Goal: Information Seeking & Learning: Stay updated

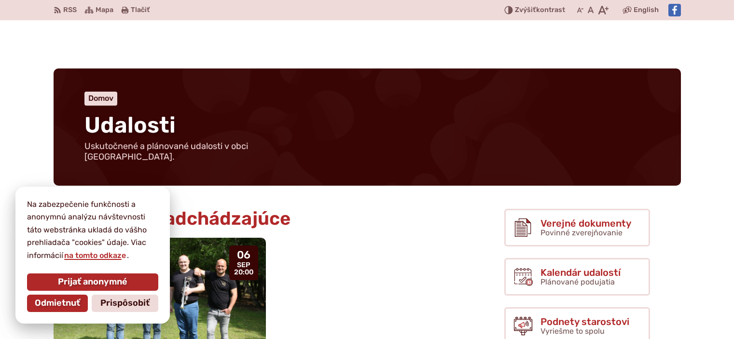
scroll to position [145, 0]
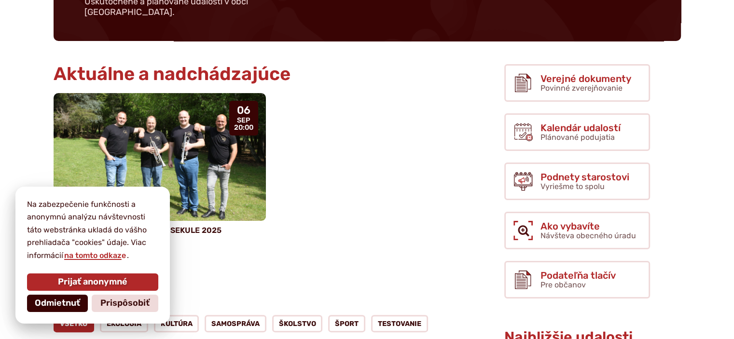
click at [73, 303] on span "Odmietnuť" at bounding box center [57, 303] width 45 height 11
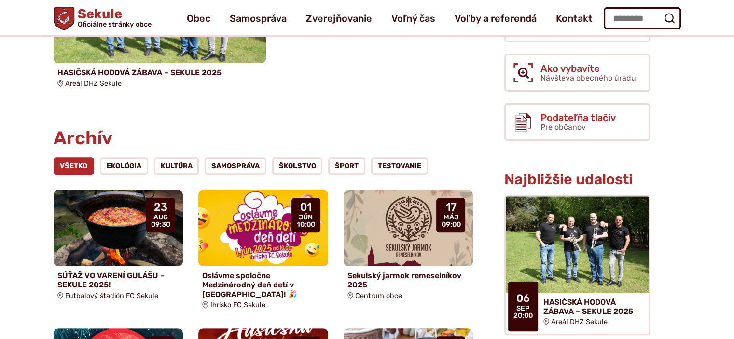
scroll to position [289, 0]
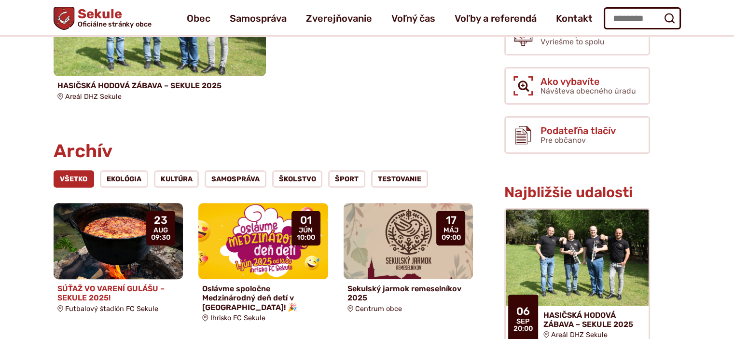
click at [108, 245] on img at bounding box center [117, 242] width 149 height 88
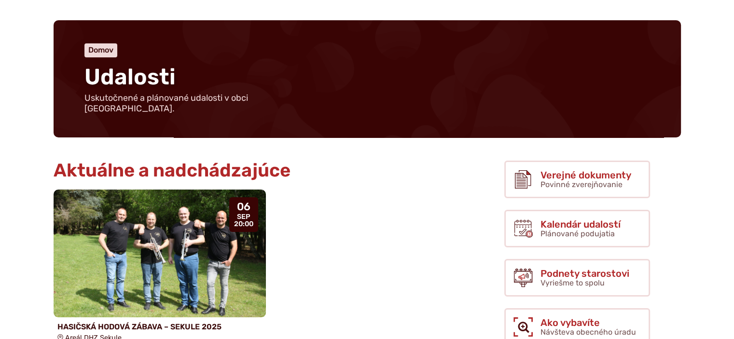
scroll to position [96, 0]
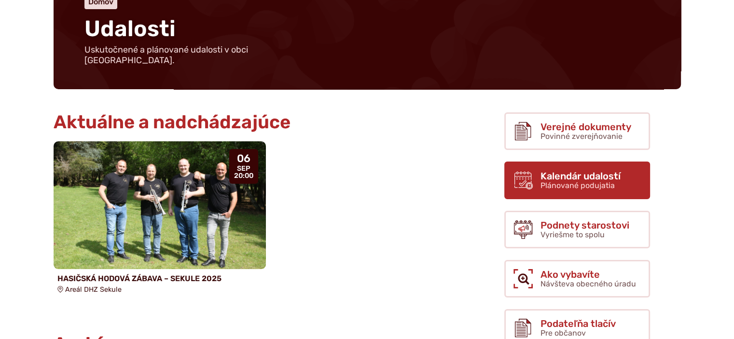
click at [566, 181] on span "Plánované podujatia" at bounding box center [577, 185] width 74 height 9
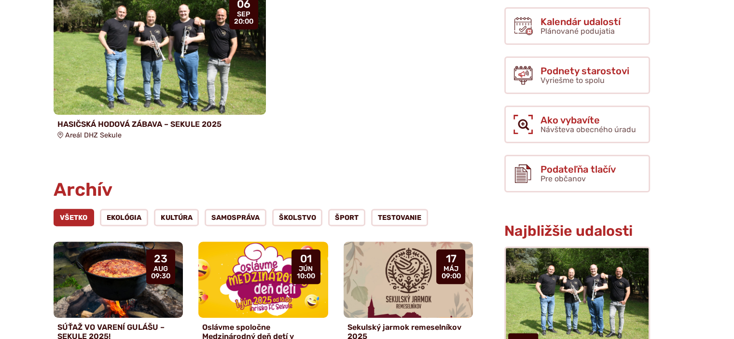
scroll to position [289, 0]
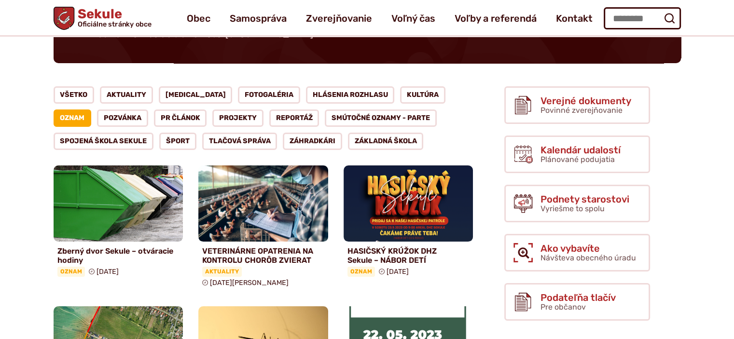
scroll to position [96, 0]
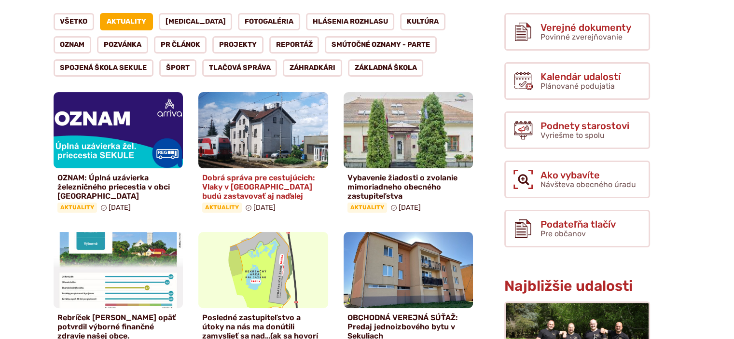
scroll to position [289, 0]
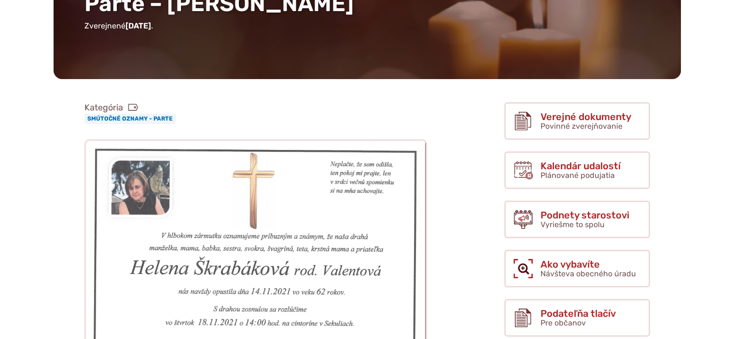
scroll to position [193, 0]
